Goal: Find specific page/section: Find specific page/section

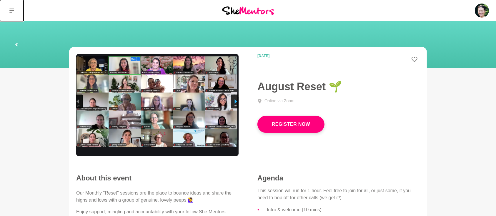
click at [9, 9] on button at bounding box center [12, 10] width 24 height 21
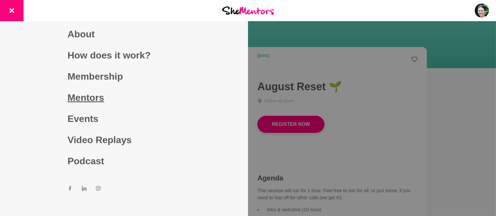
click at [76, 99] on link "Mentors" at bounding box center [124, 97] width 113 height 21
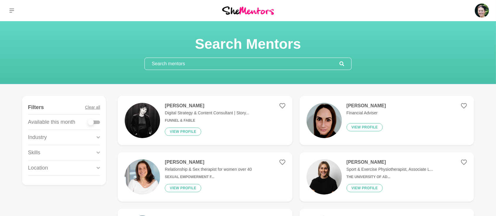
click at [173, 63] on input "text" at bounding box center [242, 64] width 195 height 12
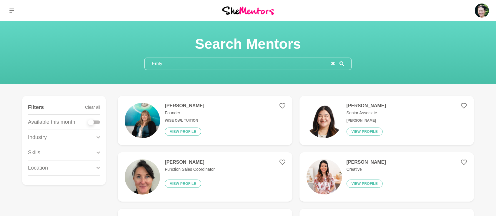
type input "Emly"
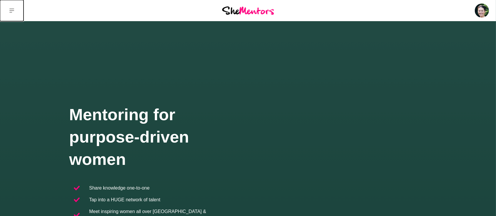
click at [12, 12] on icon at bounding box center [11, 10] width 5 height 5
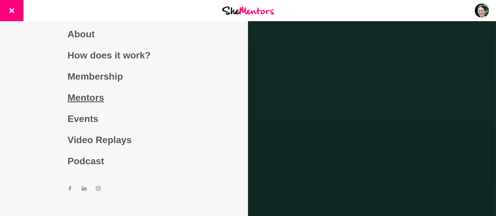
drag, startPoint x: 89, startPoint y: 99, endPoint x: 94, endPoint y: 99, distance: 4.1
click at [89, 99] on link "Mentors" at bounding box center [124, 97] width 113 height 21
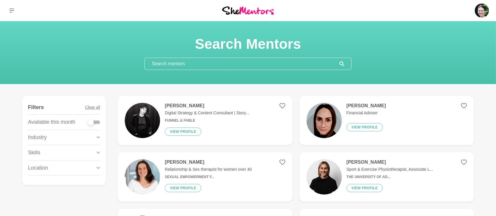
click at [206, 66] on input "text" at bounding box center [242, 64] width 195 height 12
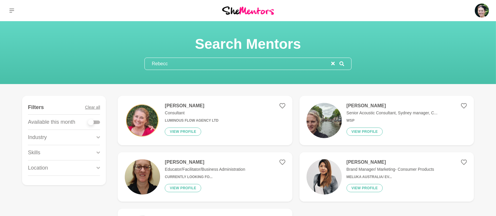
type input "Rebecc"
click at [194, 105] on h4 "[PERSON_NAME]" at bounding box center [192, 106] width 54 height 6
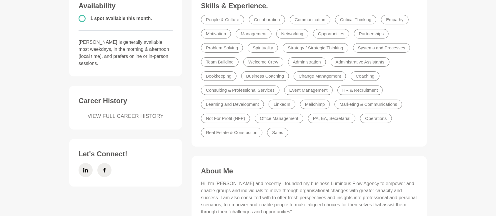
scroll to position [183, 0]
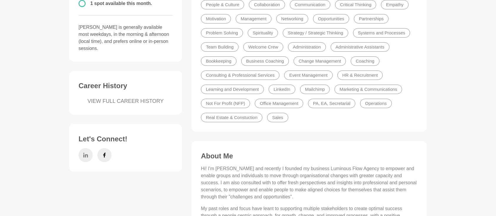
click at [81, 156] on span at bounding box center [86, 155] width 14 height 14
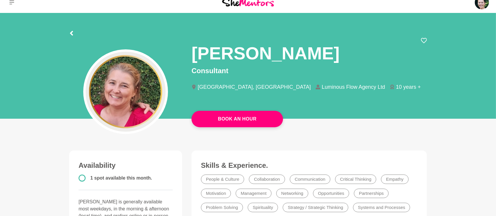
scroll to position [0, 0]
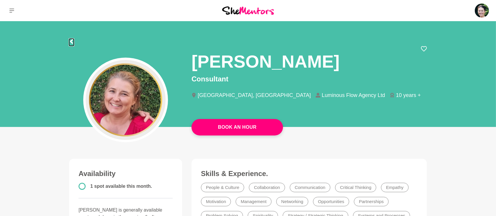
click at [71, 41] on icon at bounding box center [71, 41] width 3 height 5
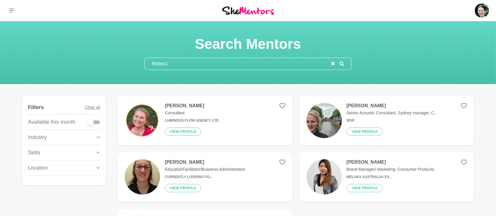
click at [335, 64] on div "Rebecc" at bounding box center [247, 64] width 207 height 12
click at [334, 64] on icon "reset" at bounding box center [333, 64] width 4 height 4
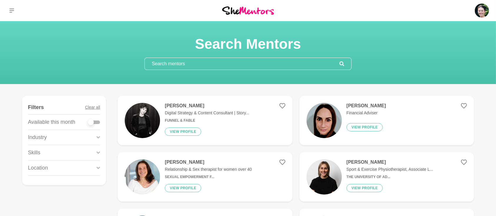
click at [189, 105] on h4 "[PERSON_NAME]" at bounding box center [207, 106] width 84 height 6
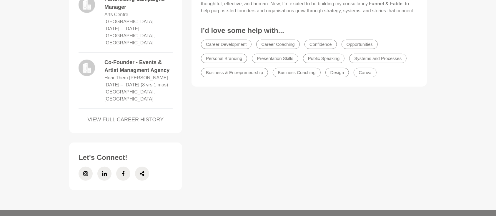
scroll to position [470, 0]
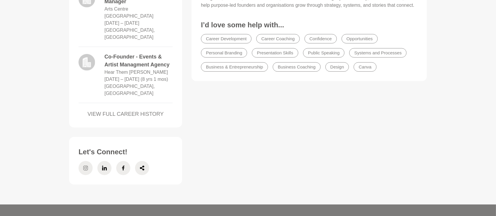
click at [86, 166] on icon at bounding box center [85, 168] width 5 height 5
click at [103, 166] on icon at bounding box center [104, 168] width 5 height 5
click at [116, 159] on li at bounding box center [123, 168] width 19 height 19
click at [121, 161] on icon at bounding box center [123, 168] width 5 height 14
click at [140, 161] on icon at bounding box center [142, 168] width 5 height 14
